Goal: Check status: Check status

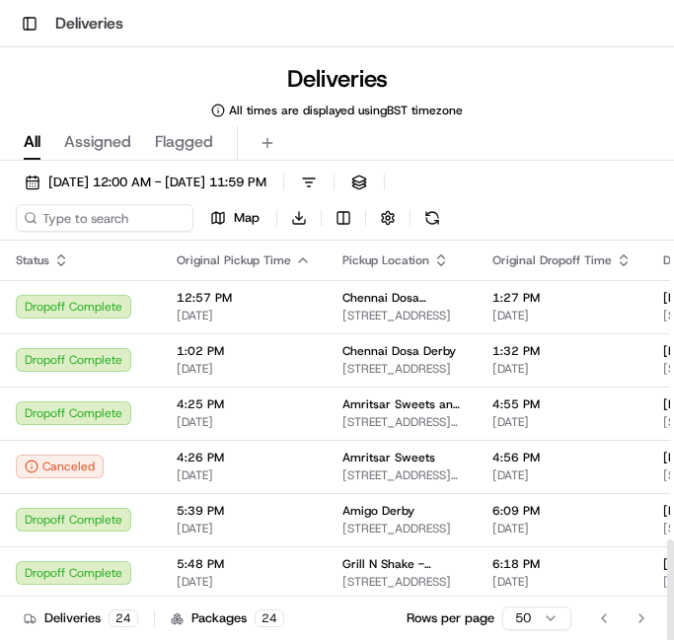
scroll to position [918, 0]
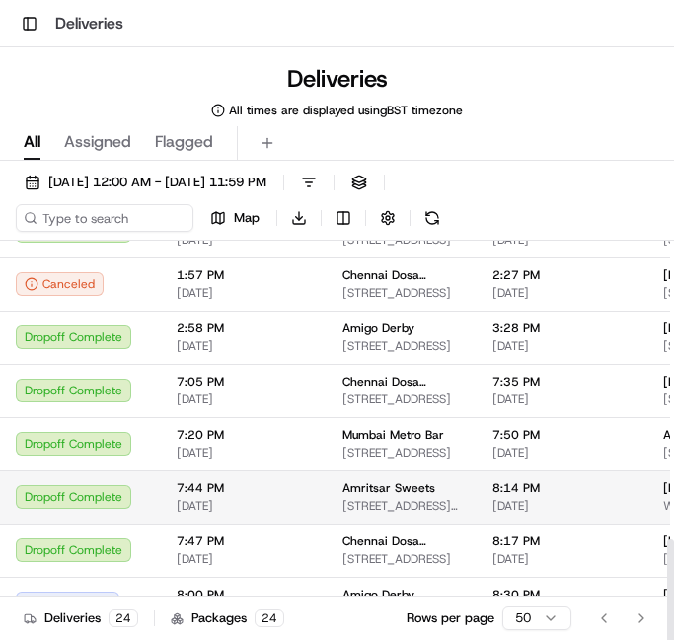
click at [342, 480] on span "Amritsar Sweets" at bounding box center [388, 488] width 93 height 16
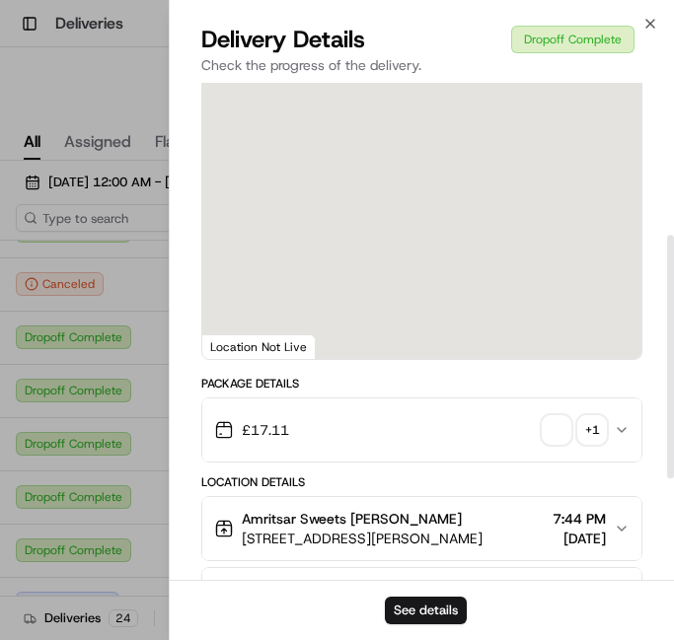
scroll to position [395, 0]
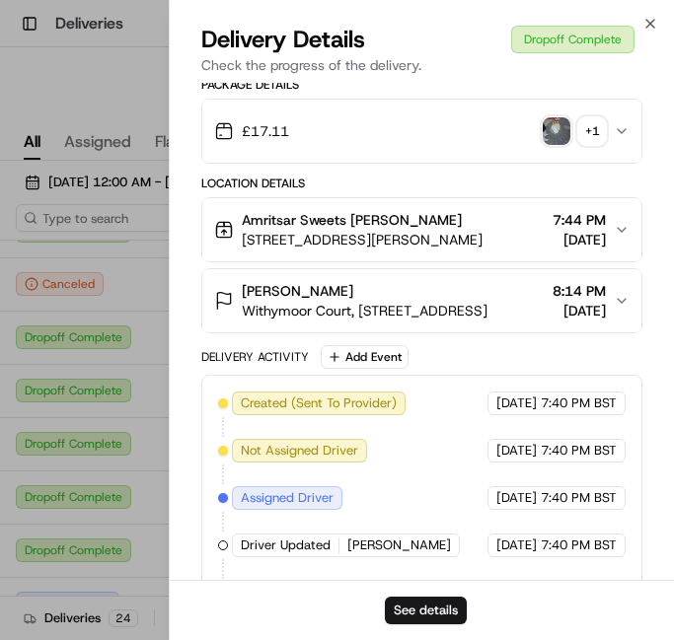
click at [547, 145] on img "button" at bounding box center [557, 131] width 28 height 28
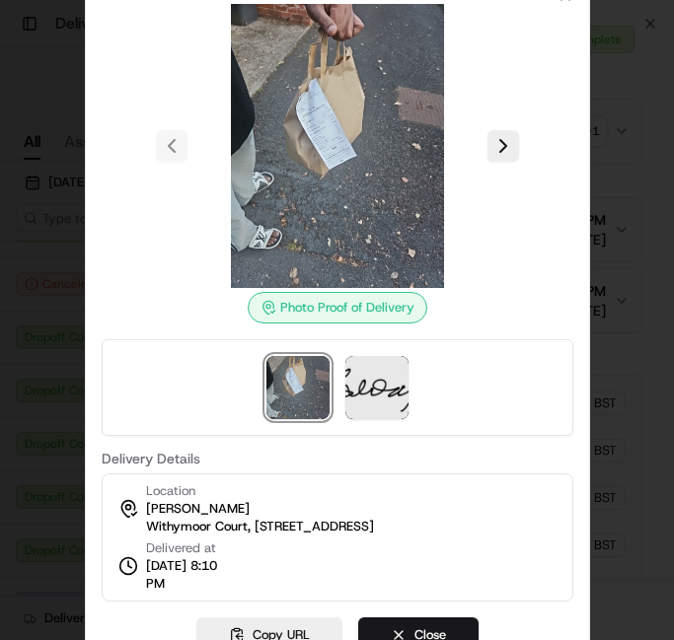
click at [631, 206] on div at bounding box center [337, 320] width 674 height 640
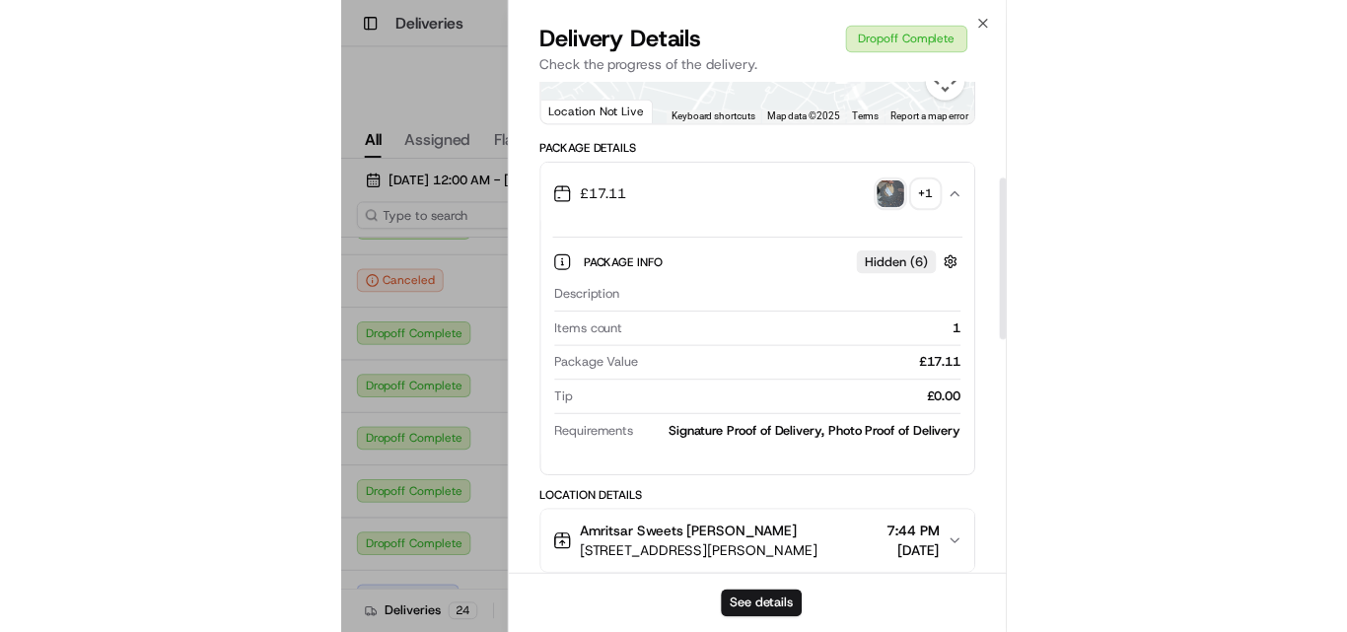
scroll to position [296, 0]
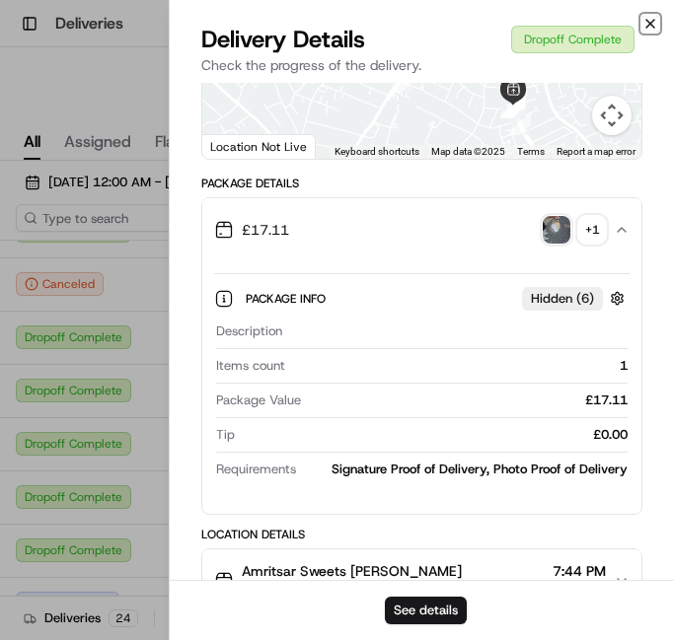
click at [653, 21] on icon "button" at bounding box center [650, 24] width 8 height 8
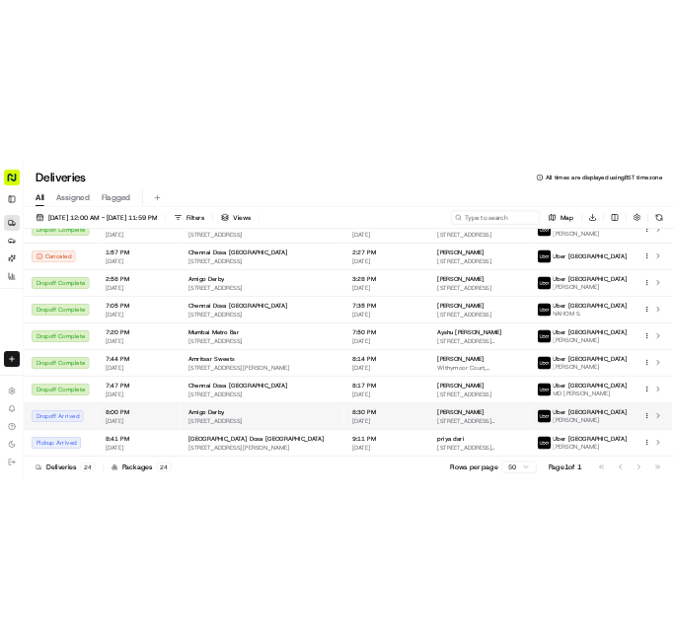
scroll to position [0, 0]
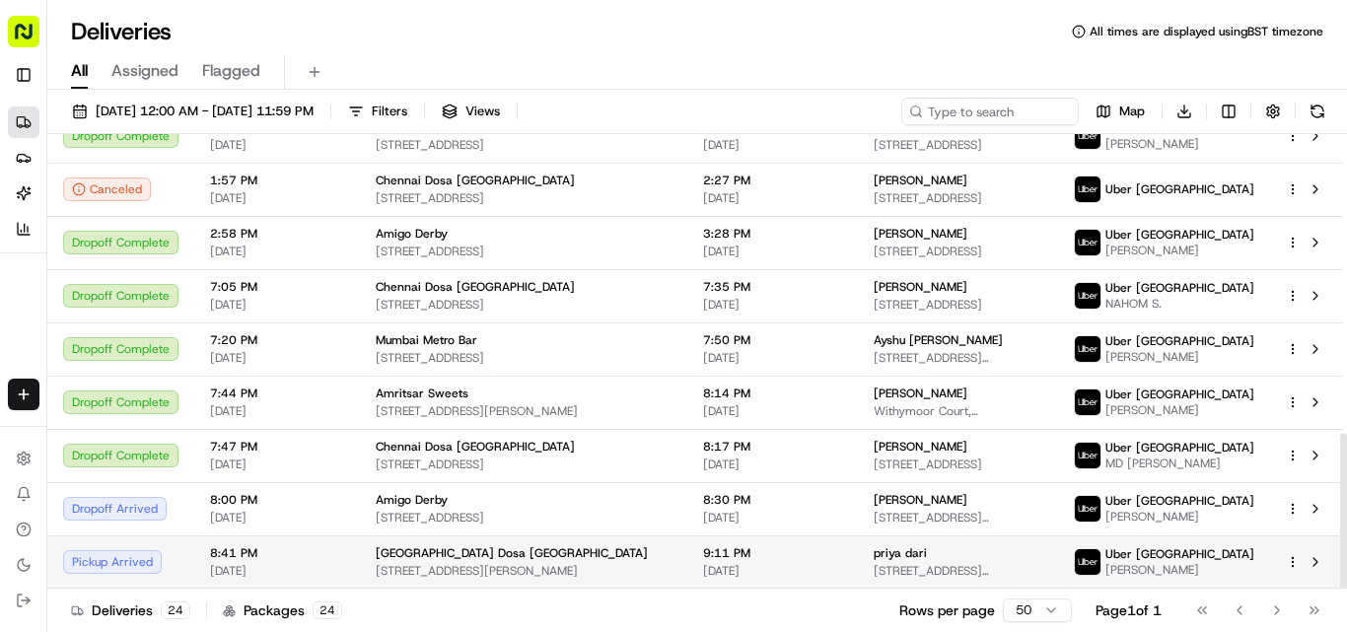
click at [460, 550] on span "[GEOGRAPHIC_DATA] Dosa [GEOGRAPHIC_DATA]" at bounding box center [512, 554] width 272 height 16
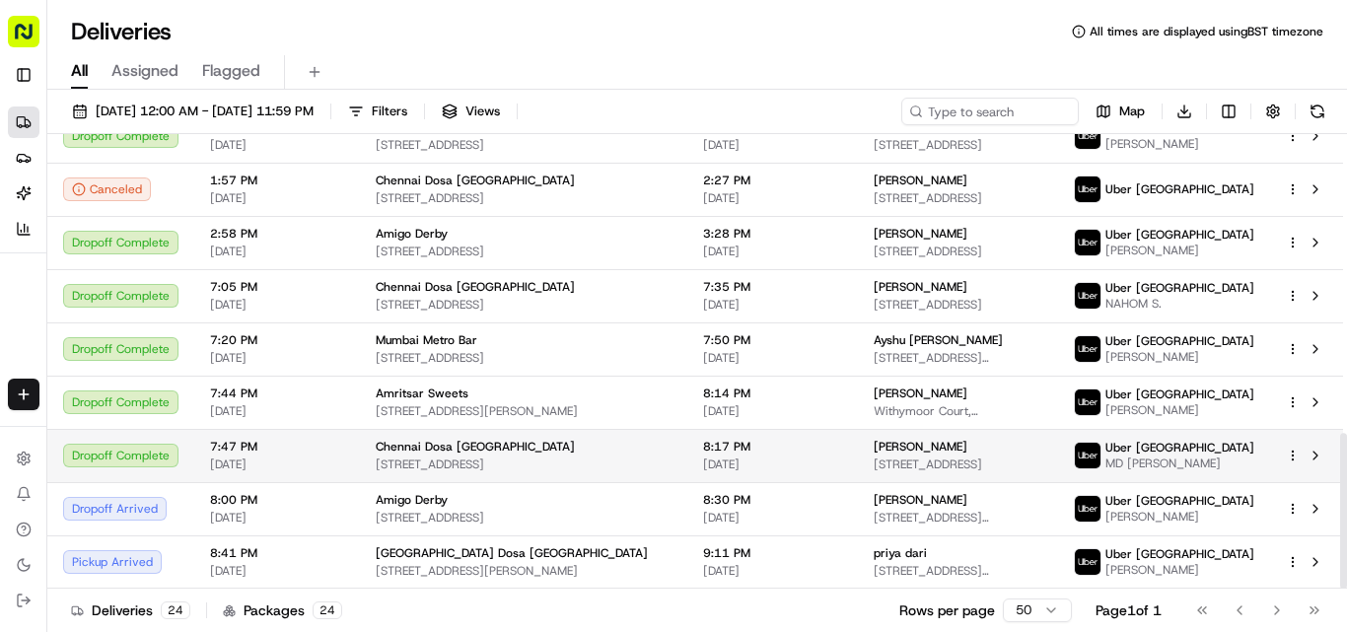
click at [452, 442] on span "Chennai Dosa [GEOGRAPHIC_DATA]" at bounding box center [475, 447] width 199 height 16
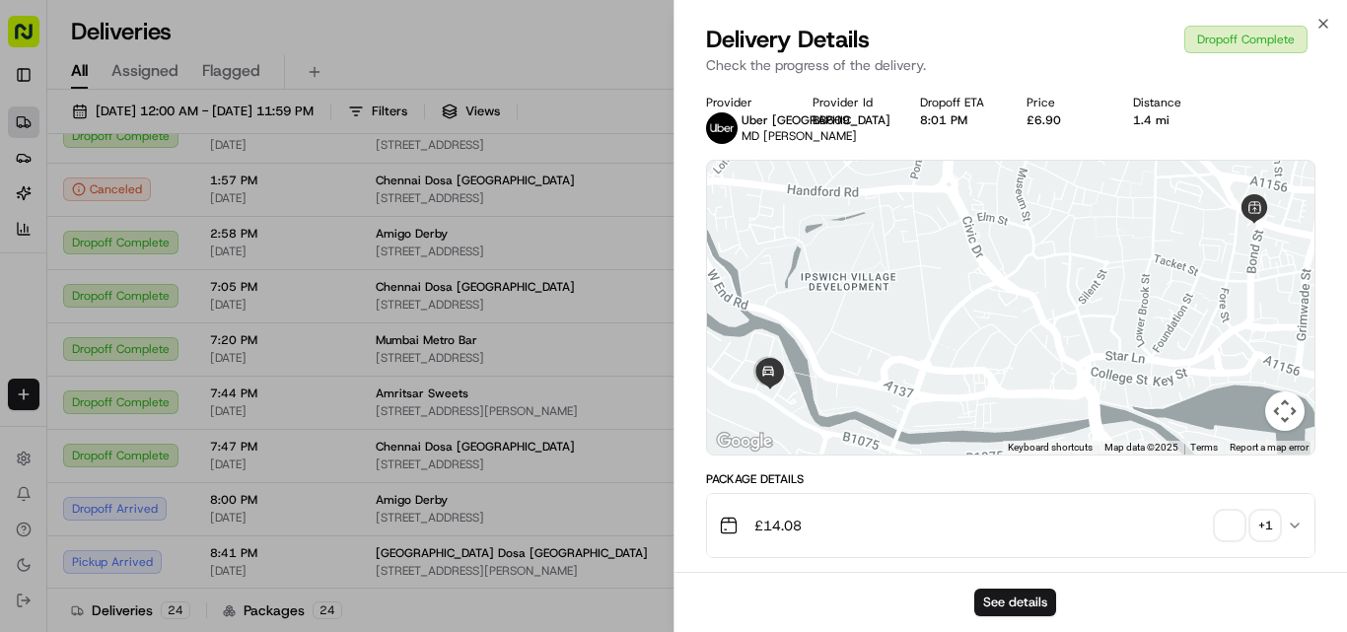
click at [673, 540] on span "button" at bounding box center [1230, 526] width 28 height 28
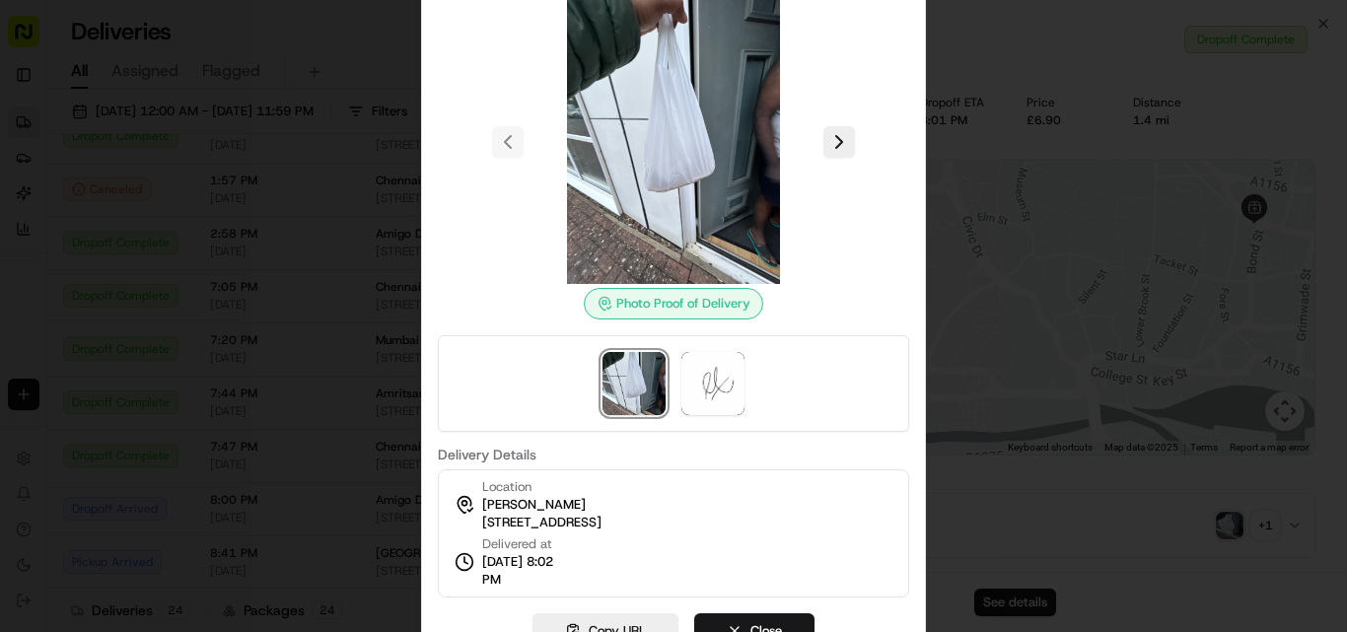
click at [673, 430] on div at bounding box center [673, 316] width 1347 height 632
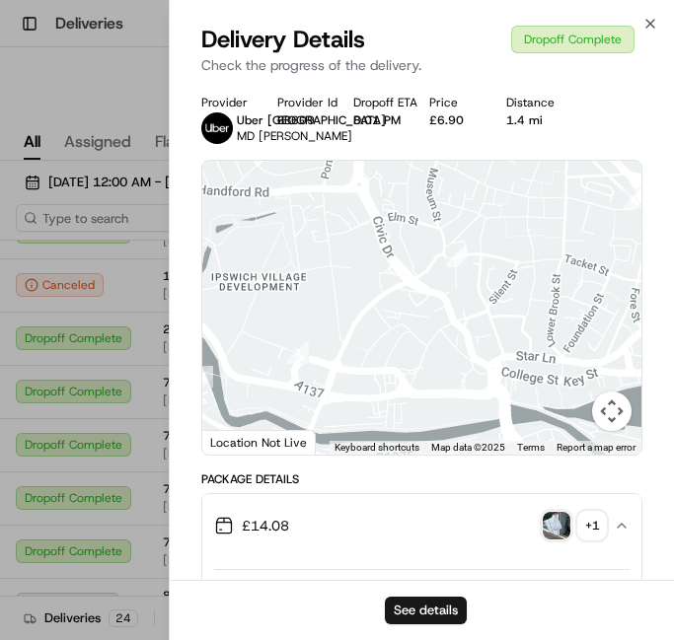
scroll to position [896, 0]
click at [108, 161] on div "[DATE] 12:00 AM - [DATE] 11:59 PM Filters Views Map Download Status Original Pi…" at bounding box center [337, 446] width 674 height 570
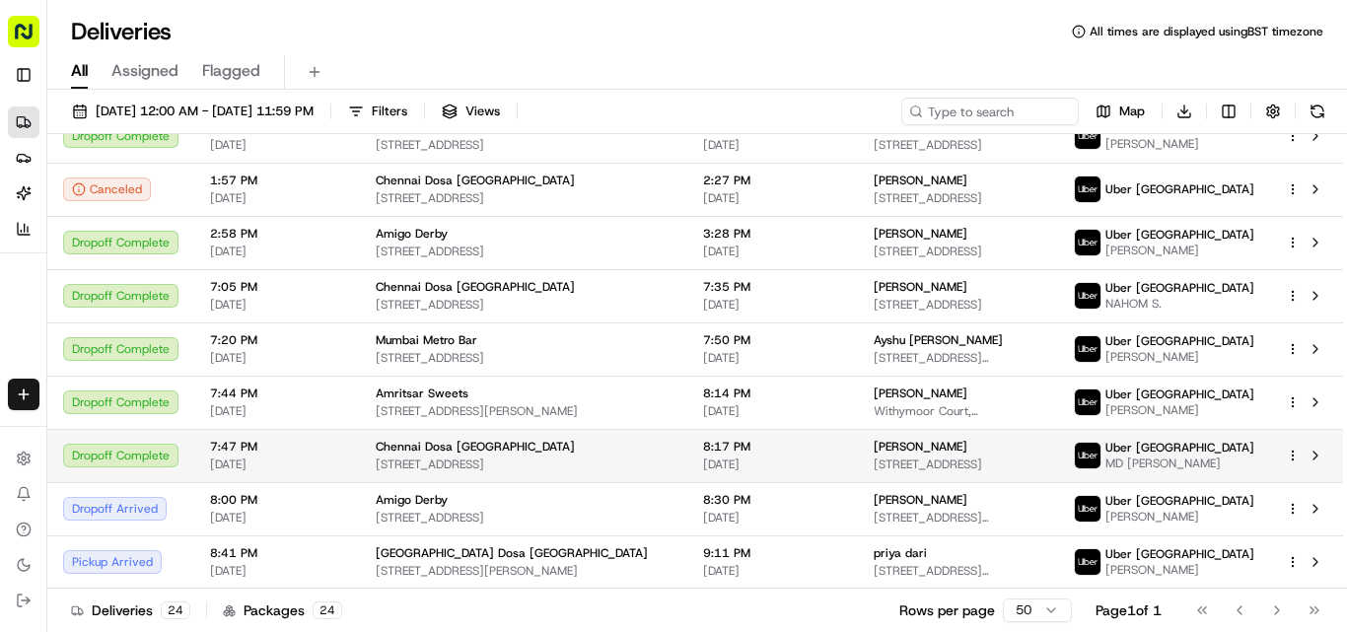
scroll to position [0, 0]
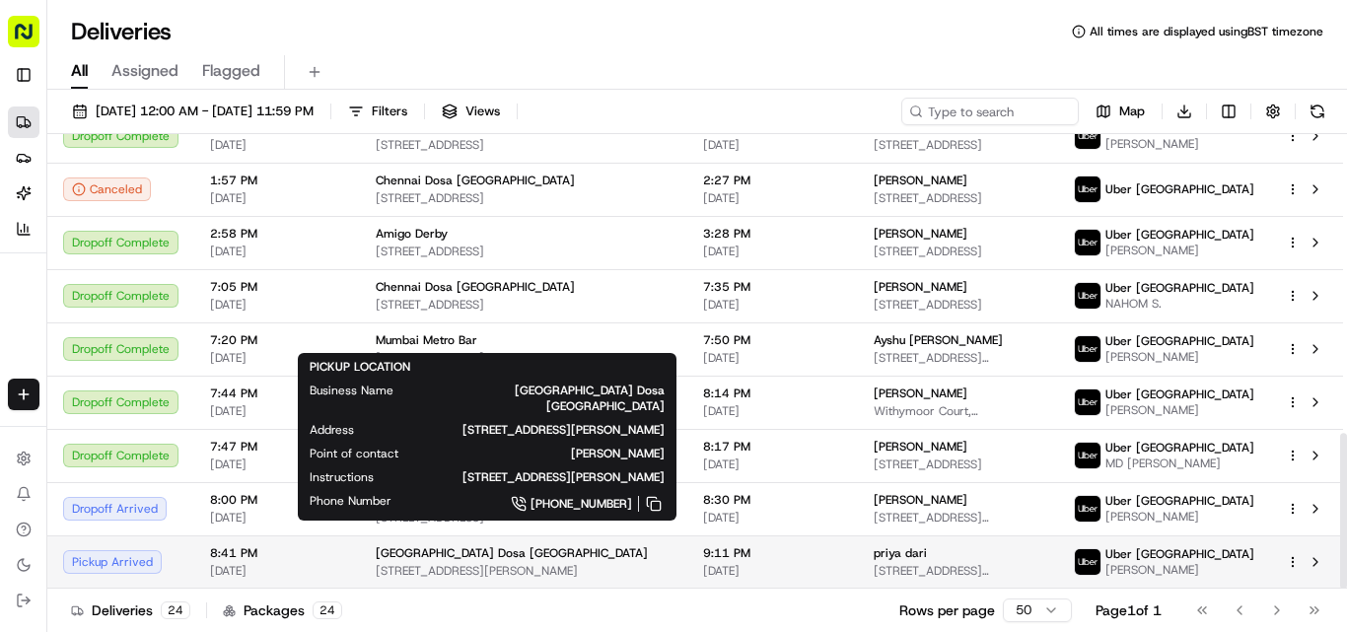
click at [468, 563] on span "[STREET_ADDRESS][PERSON_NAME]" at bounding box center [524, 571] width 296 height 16
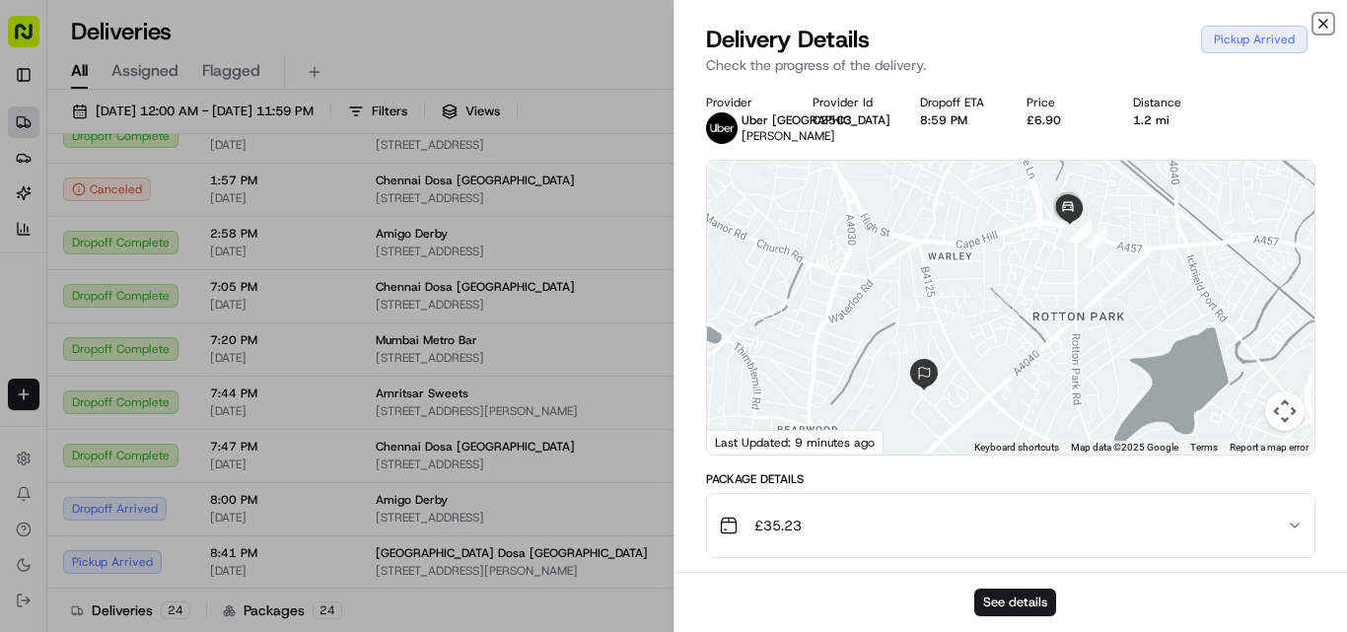
click at [673, 26] on icon "button" at bounding box center [1324, 24] width 16 height 16
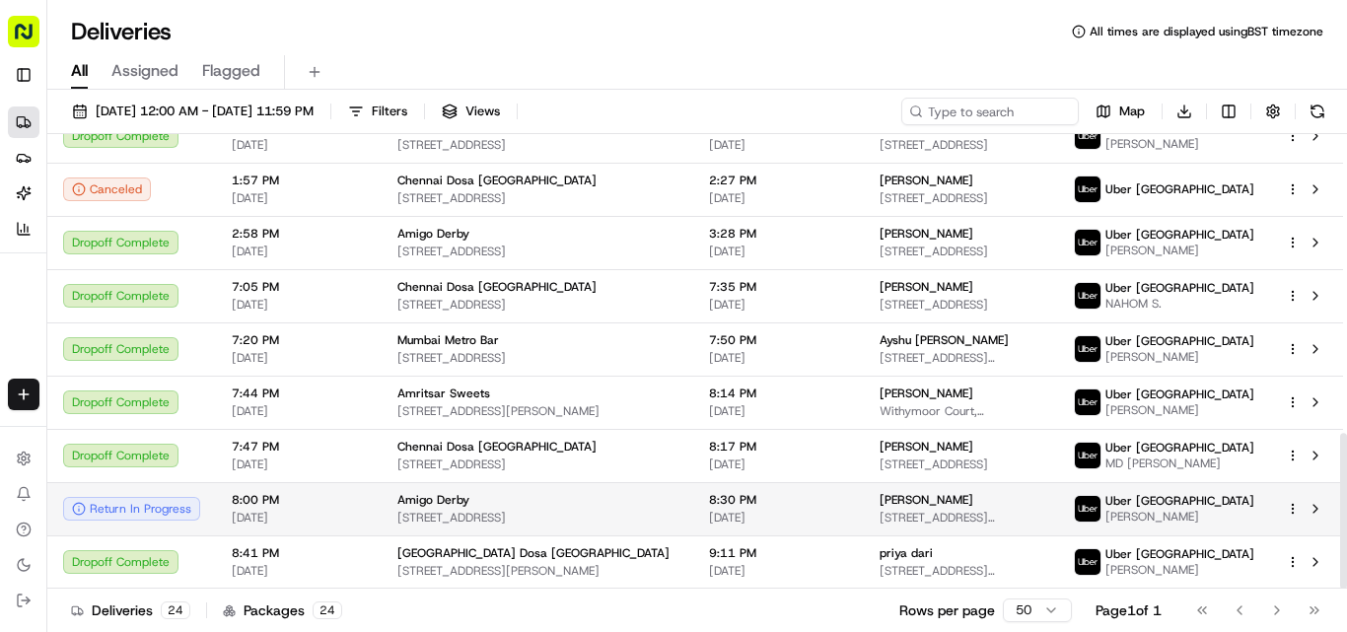
click at [474, 510] on span "[STREET_ADDRESS]" at bounding box center [538, 518] width 280 height 16
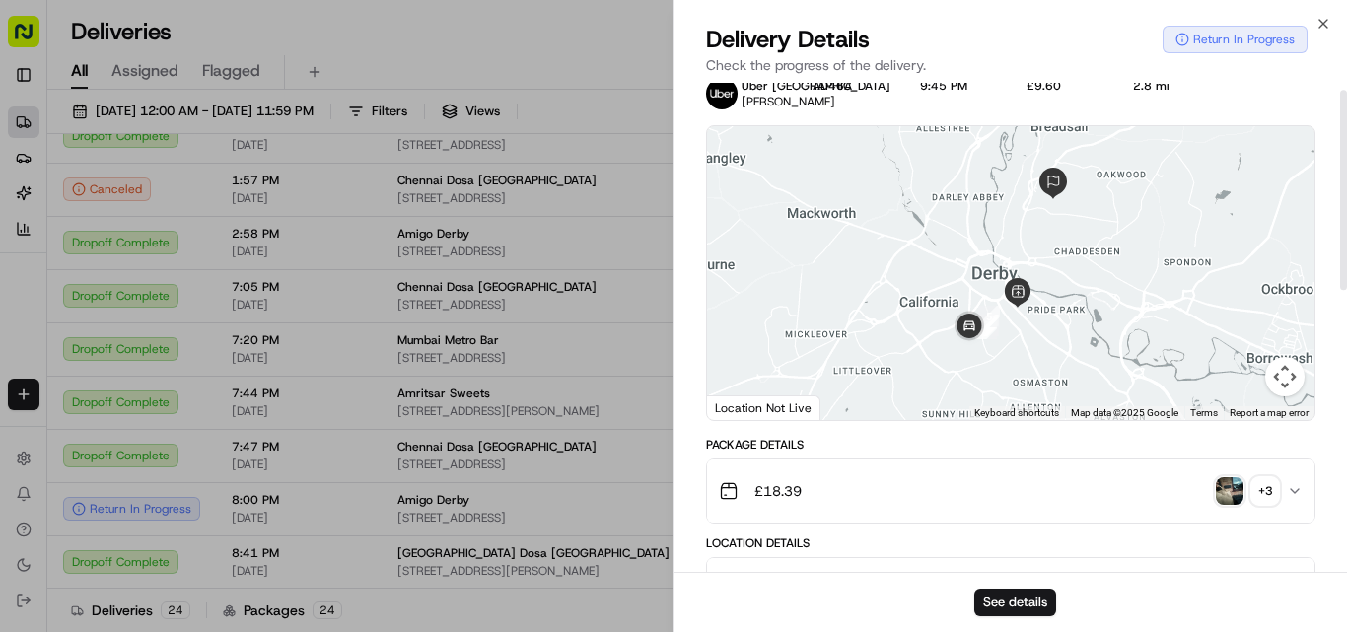
scroll to position [18, 0]
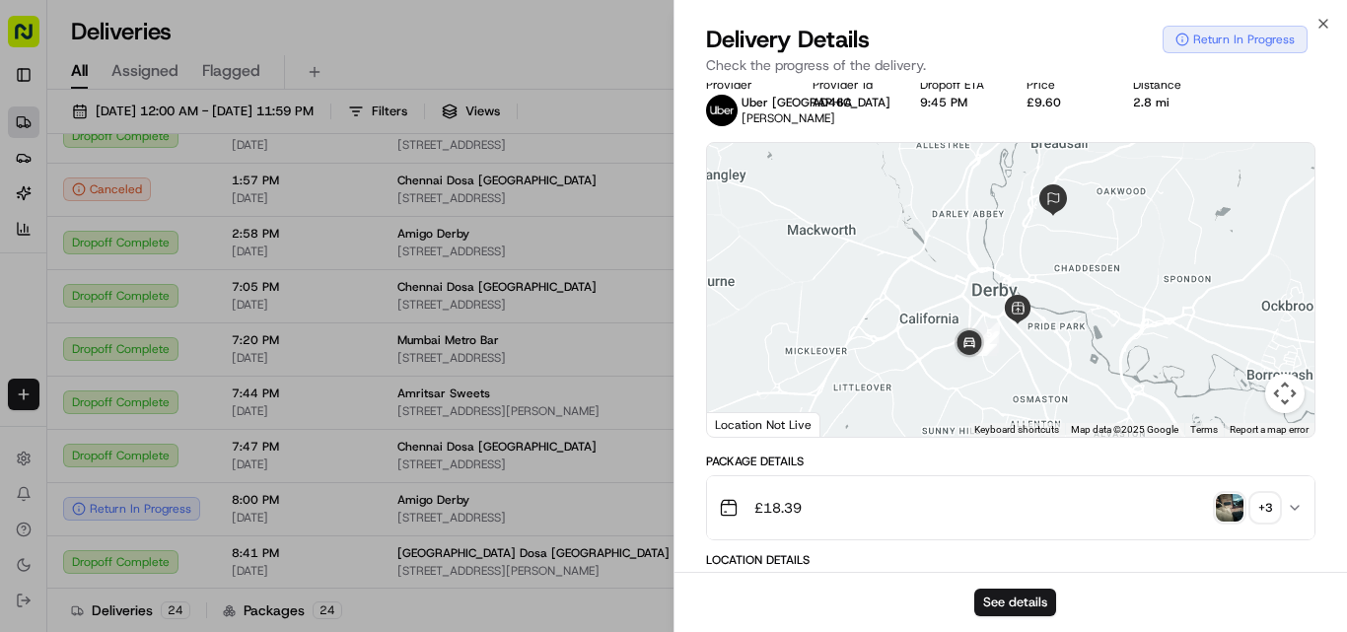
click at [673, 517] on img "button" at bounding box center [1230, 508] width 28 height 28
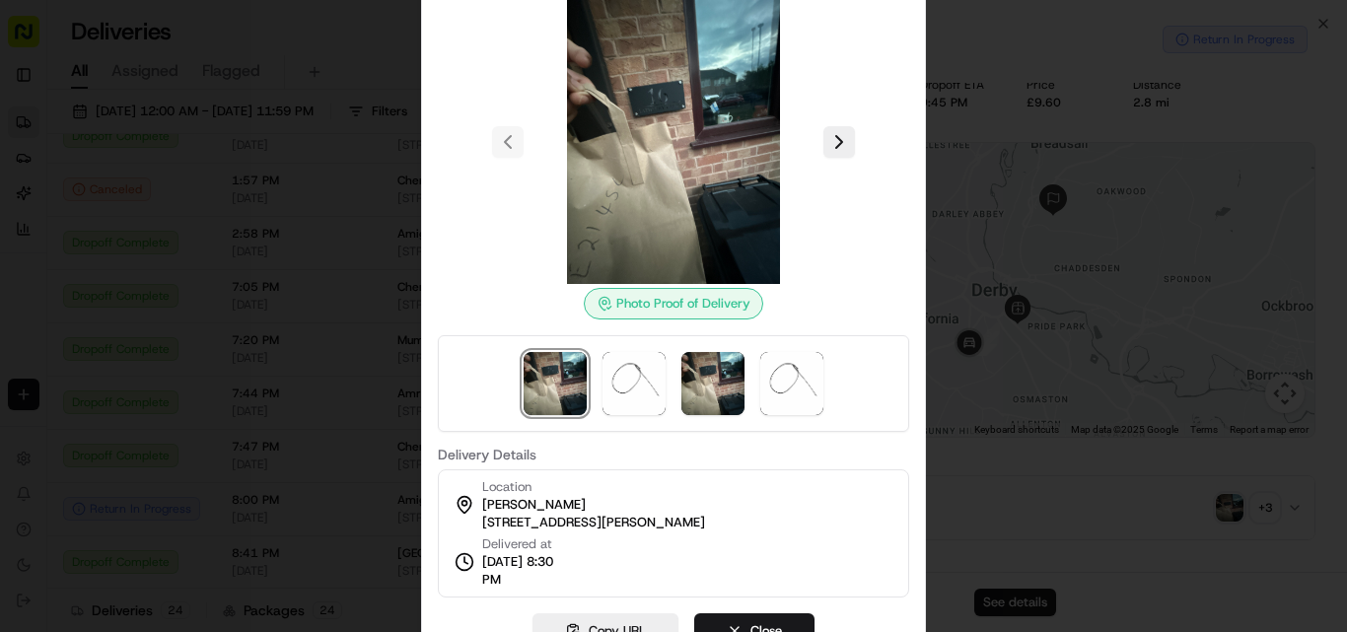
click at [673, 471] on div at bounding box center [673, 316] width 1347 height 632
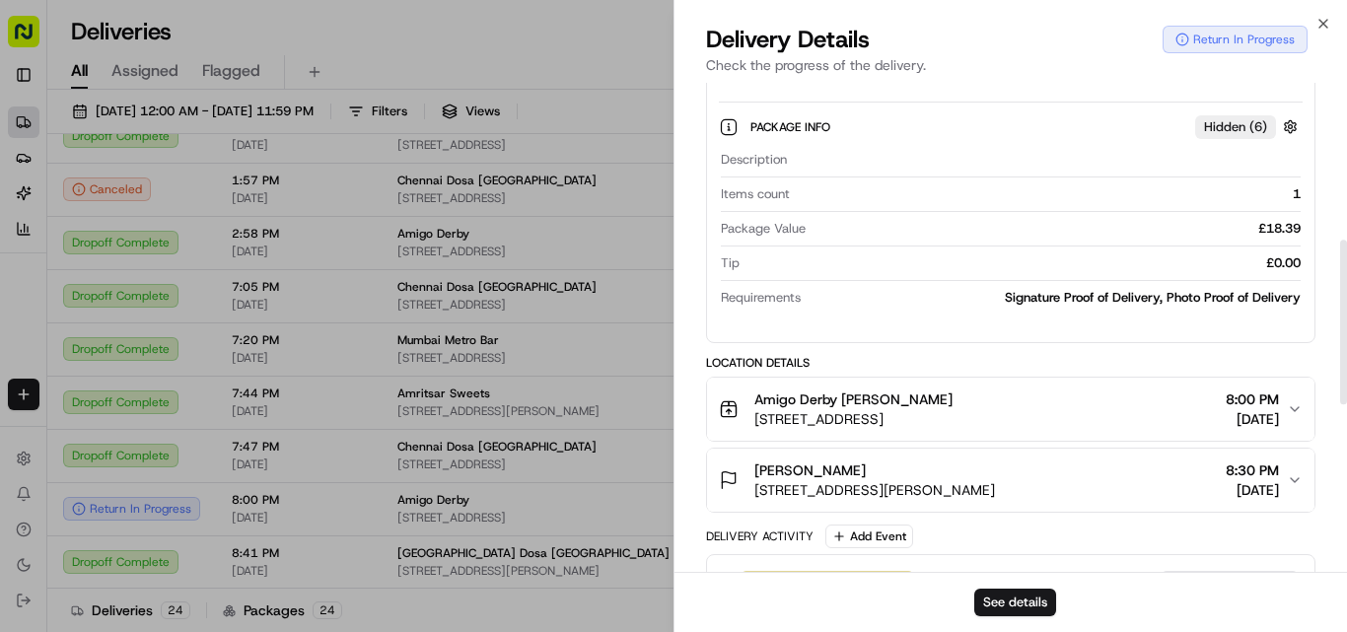
scroll to position [270, 0]
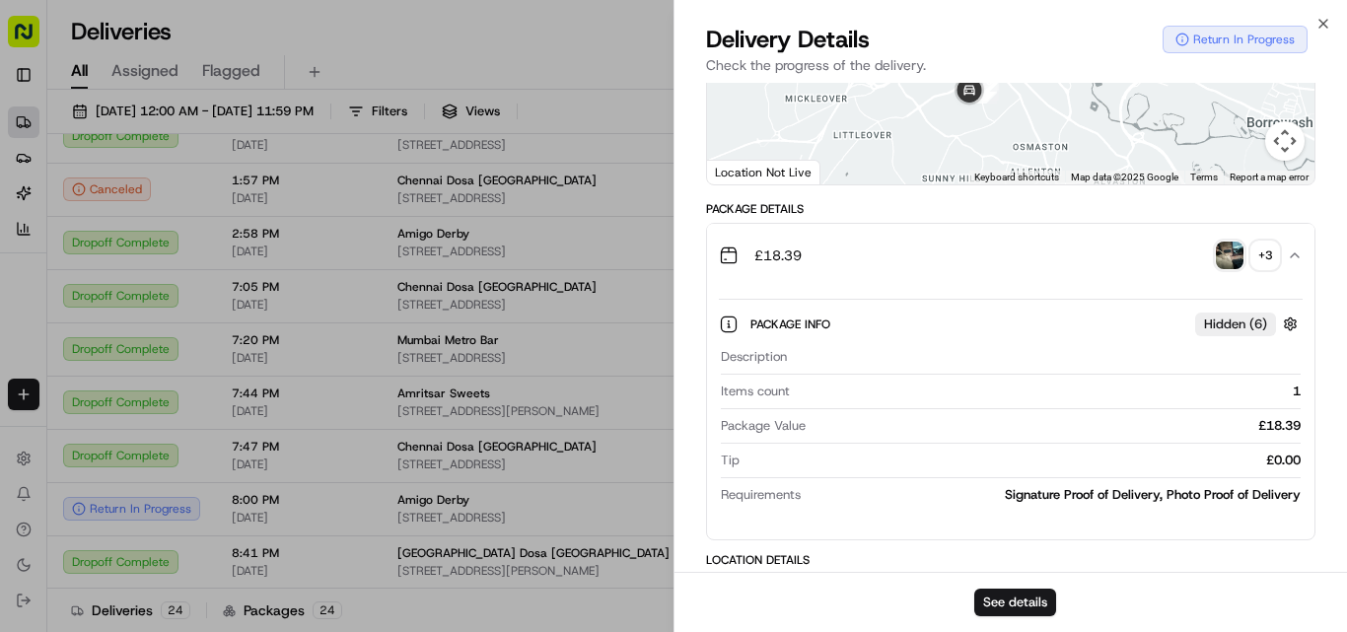
click at [673, 269] on img "button" at bounding box center [1230, 256] width 28 height 28
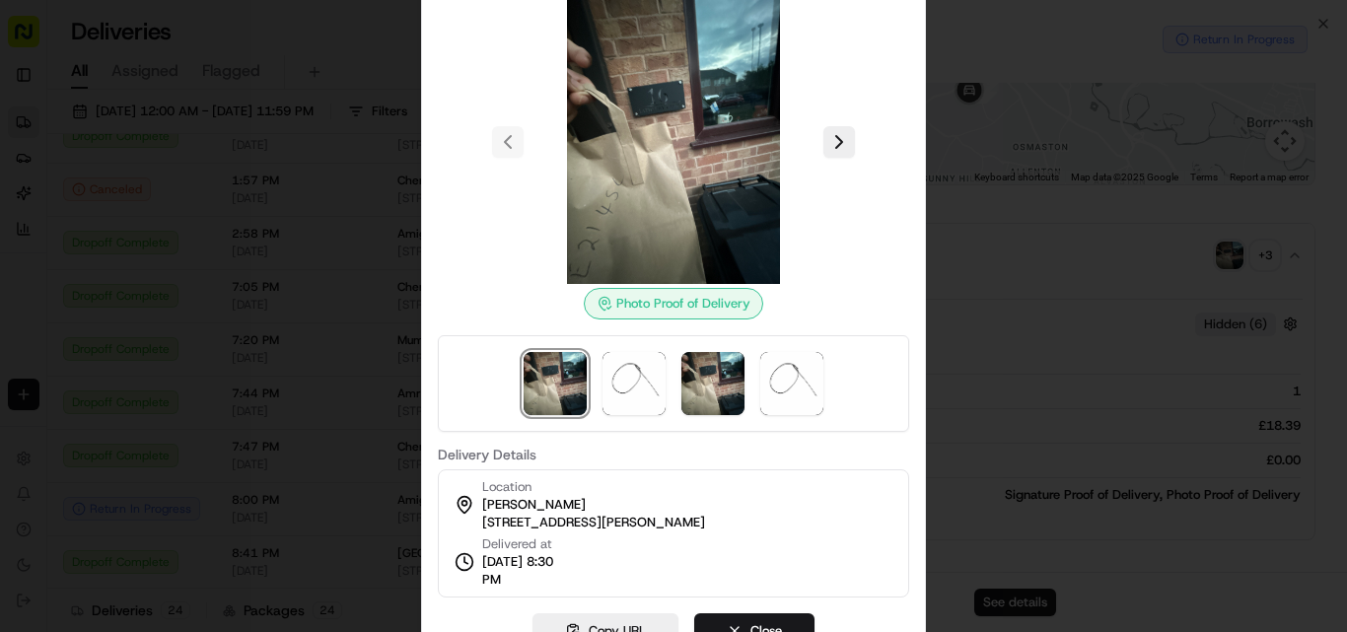
click at [673, 309] on div at bounding box center [673, 316] width 1347 height 632
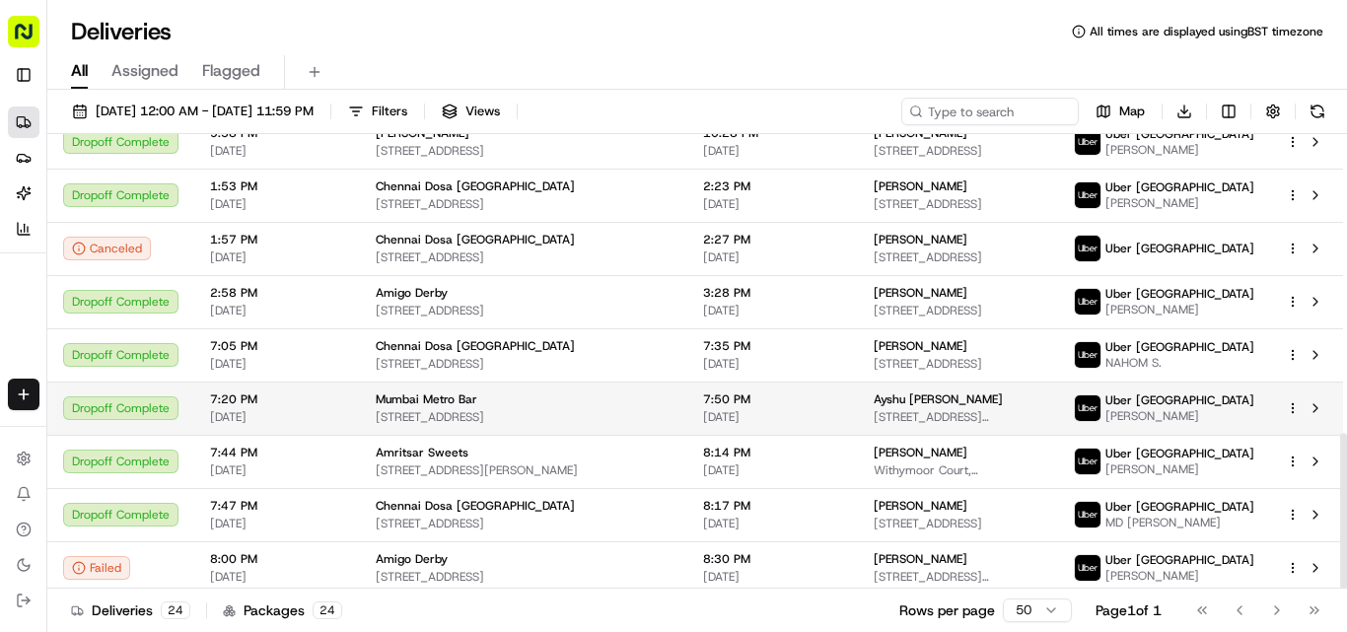
scroll to position [874, 0]
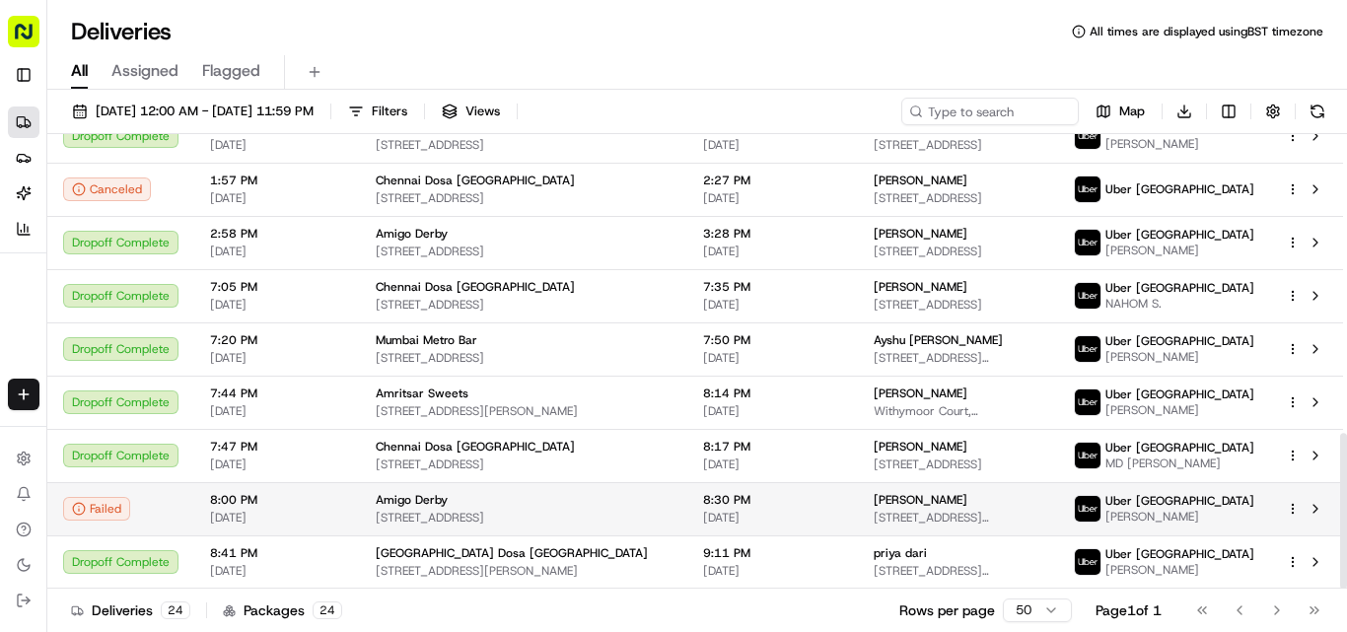
click at [435, 498] on div "Amigo Derby [STREET_ADDRESS]" at bounding box center [524, 509] width 296 height 34
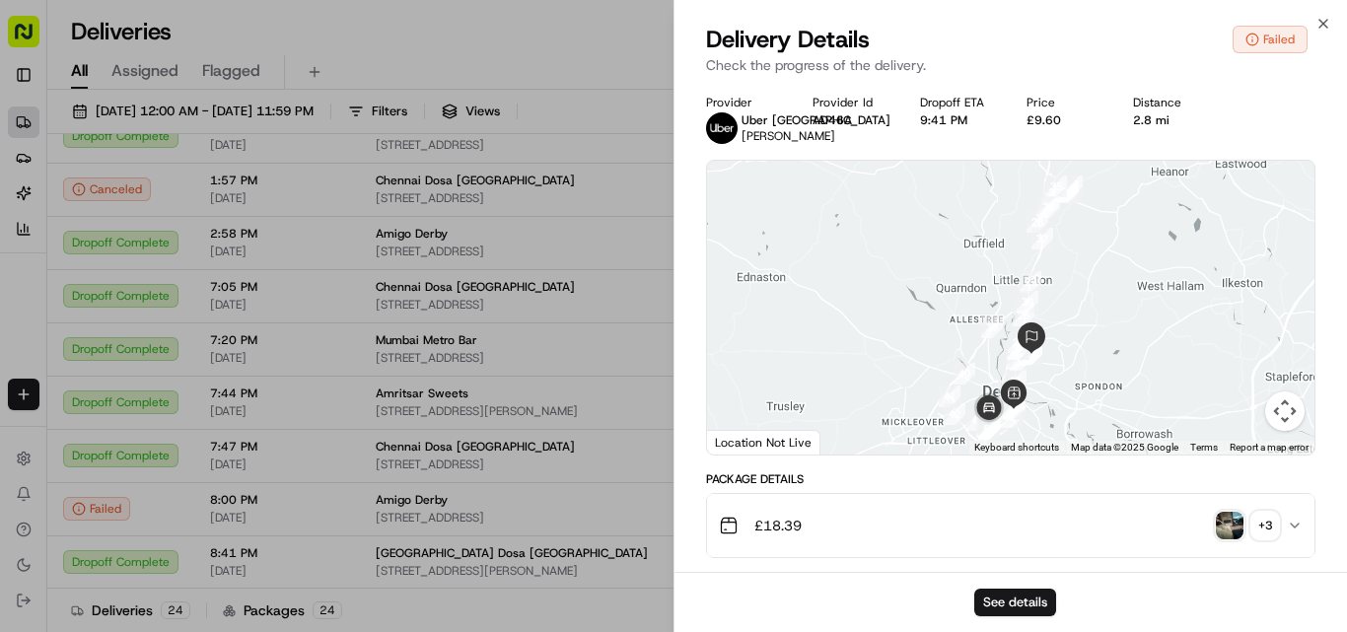
click at [673, 540] on img "button" at bounding box center [1230, 526] width 28 height 28
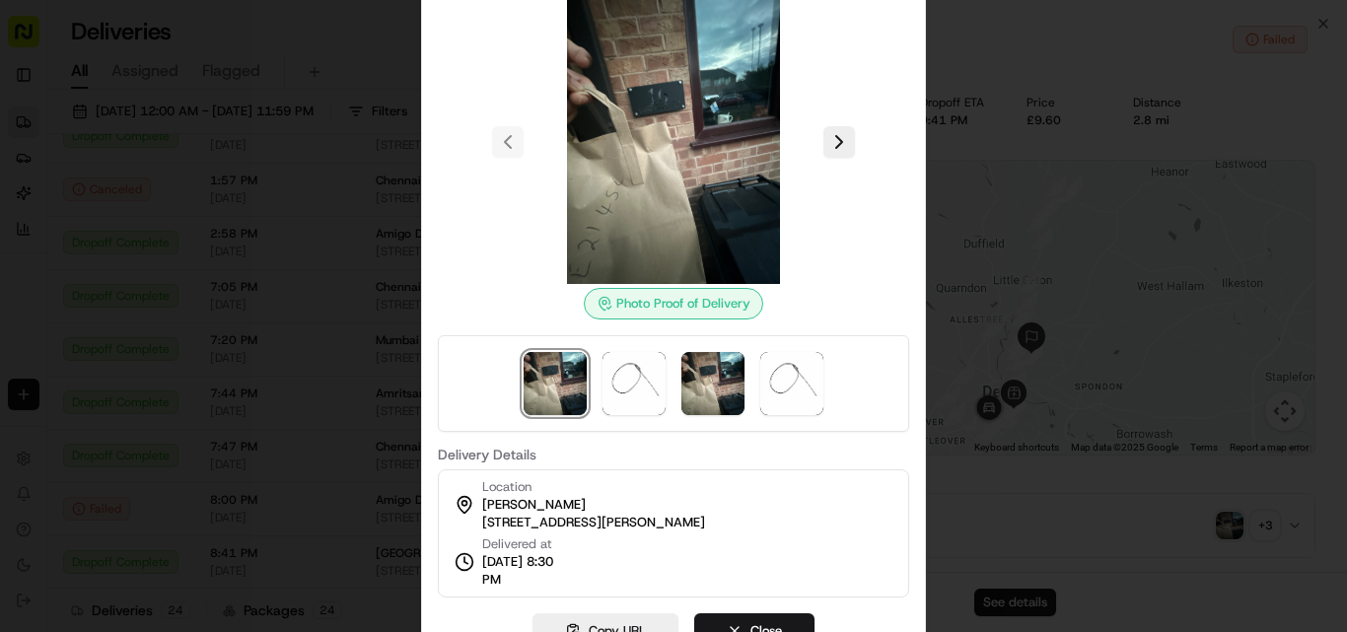
click at [673, 142] on button at bounding box center [840, 142] width 32 height 32
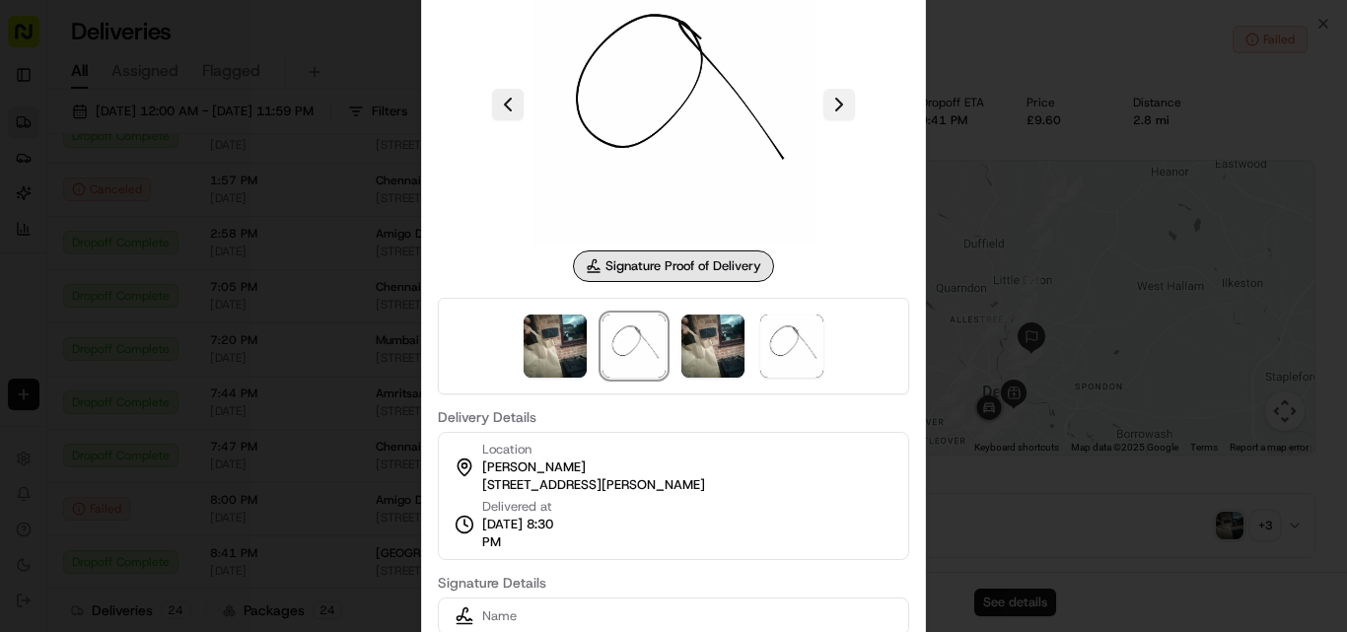
click at [673, 101] on button at bounding box center [840, 105] width 32 height 32
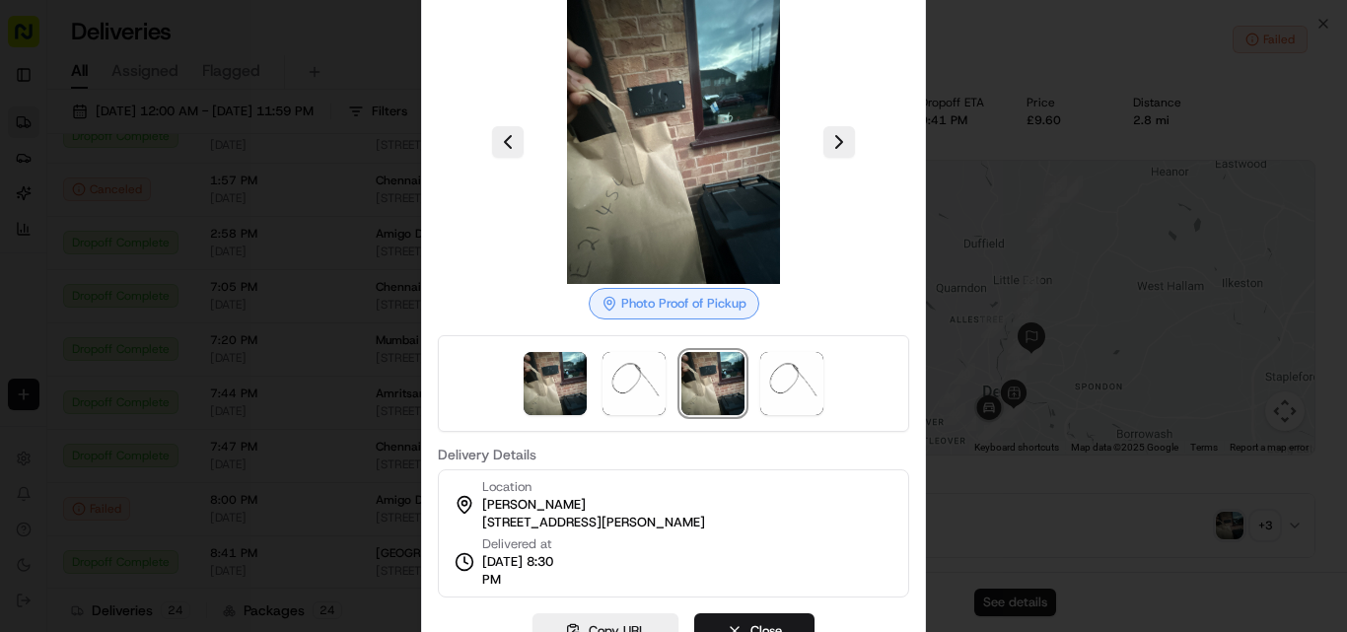
click at [673, 247] on div at bounding box center [673, 316] width 1347 height 632
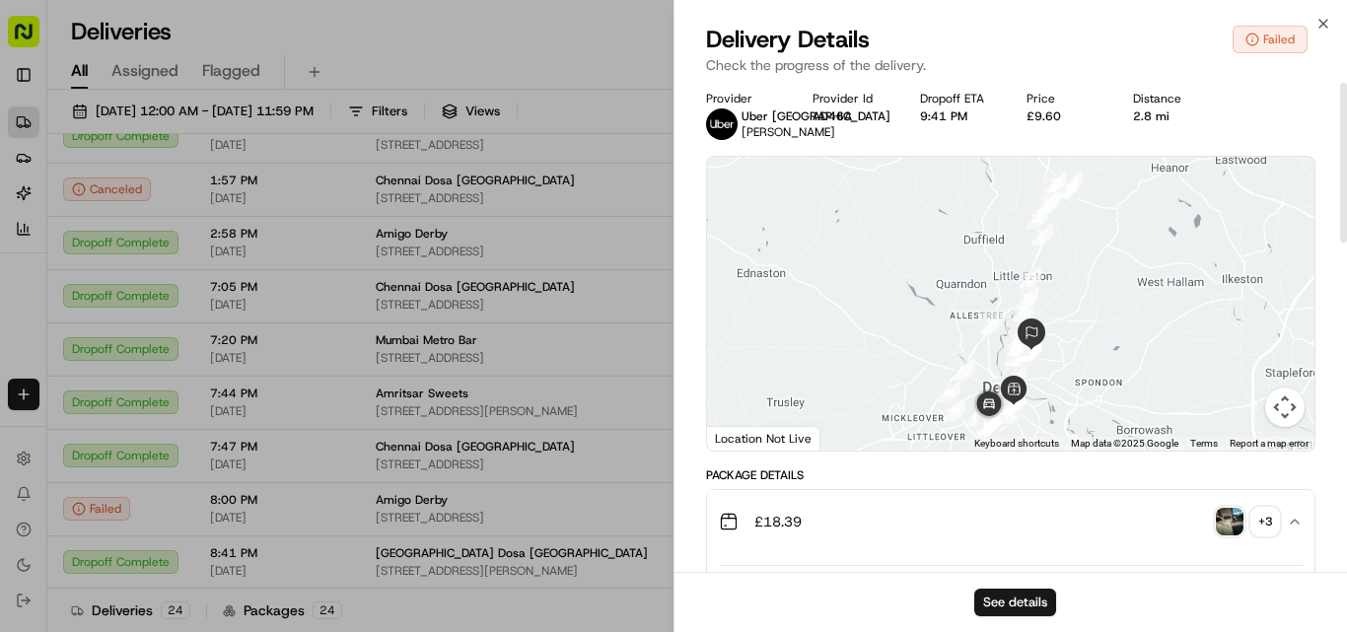
scroll to position [0, 0]
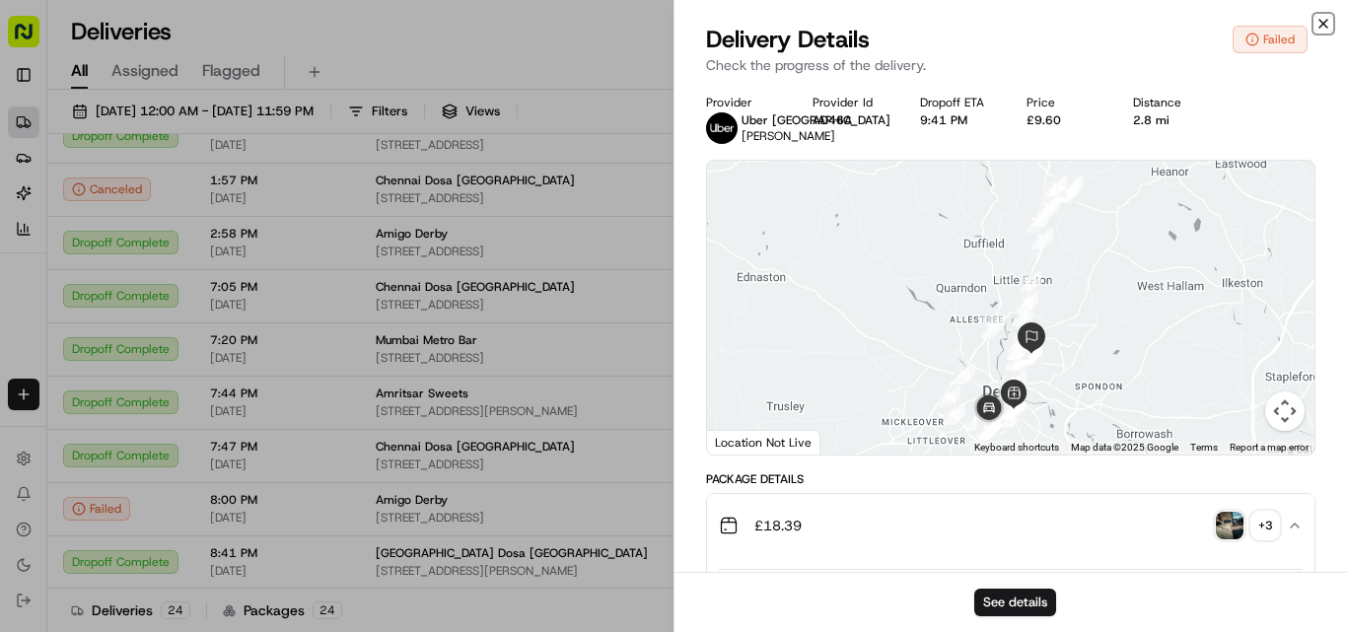
click at [673, 20] on icon "button" at bounding box center [1324, 24] width 16 height 16
